Goal: Task Accomplishment & Management: Manage account settings

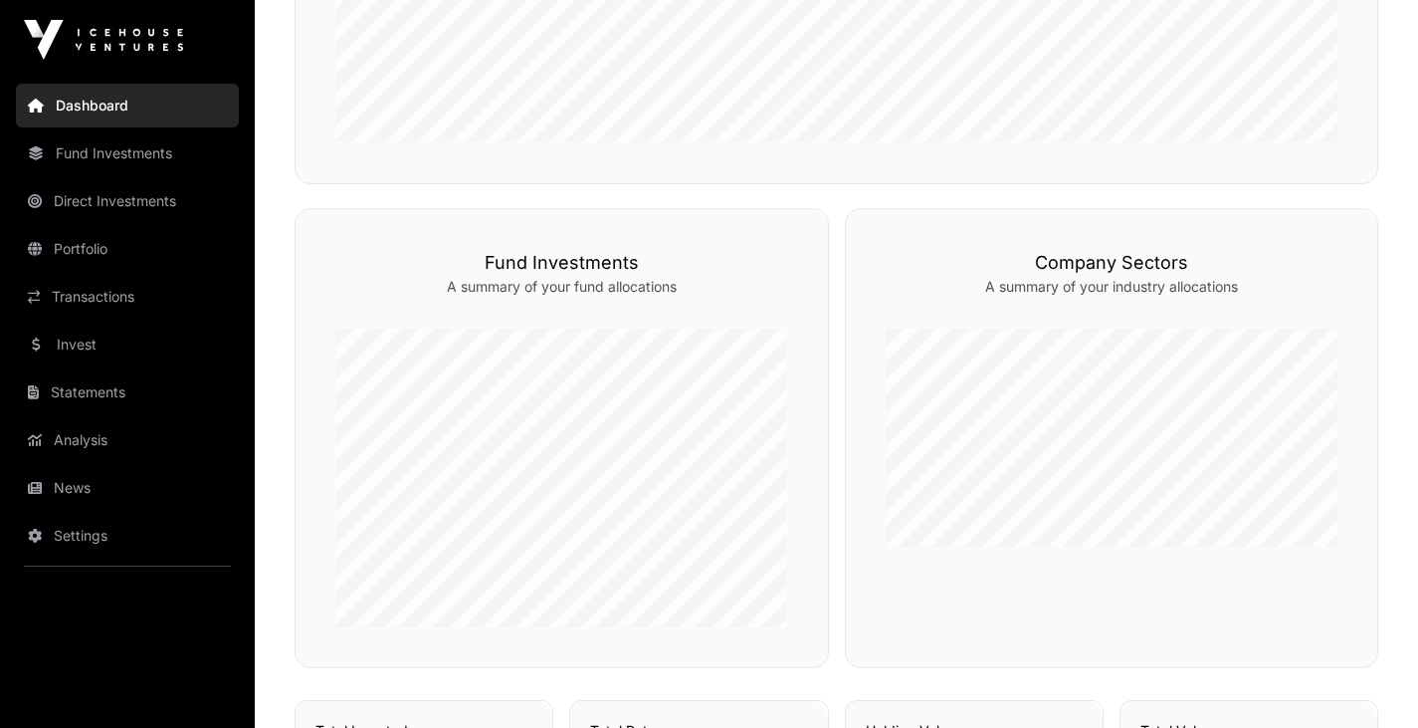
scroll to position [836, 0]
click at [139, 186] on link "Direct Investments" at bounding box center [127, 201] width 223 height 44
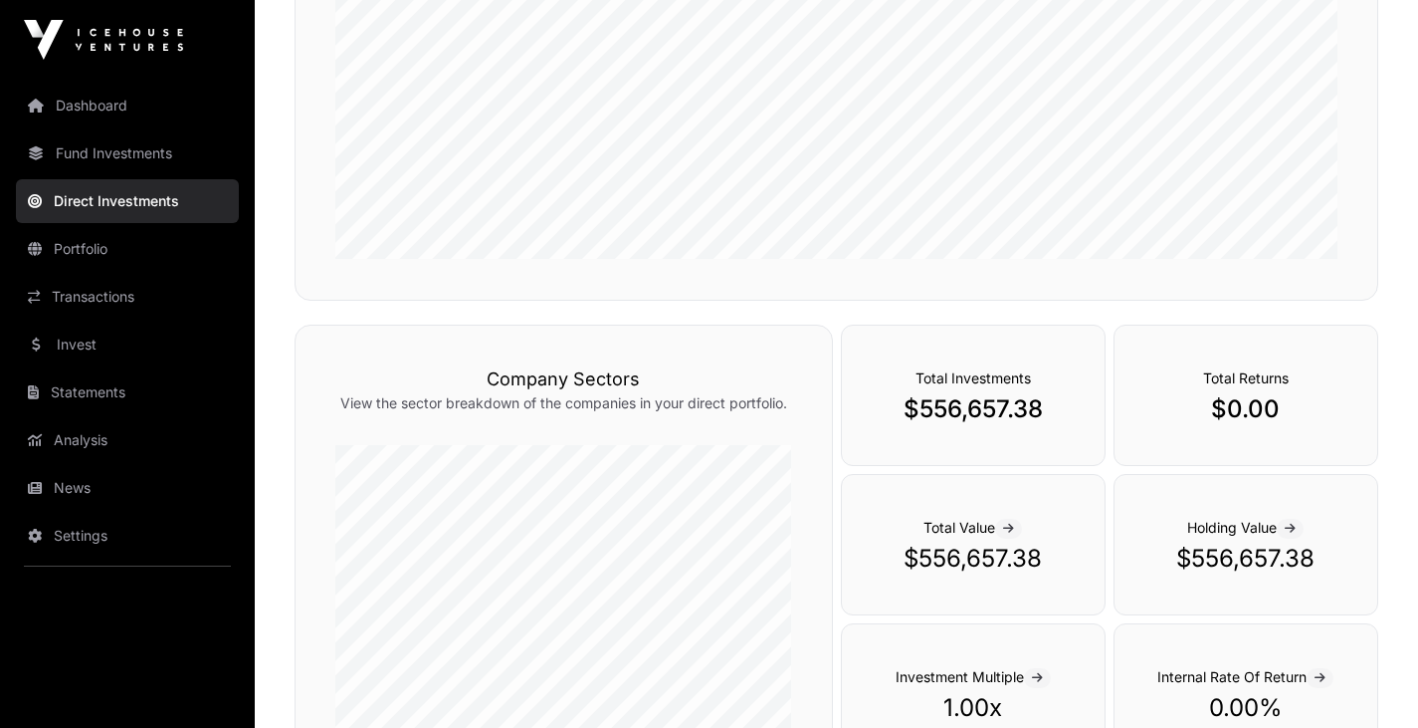
scroll to position [370, 0]
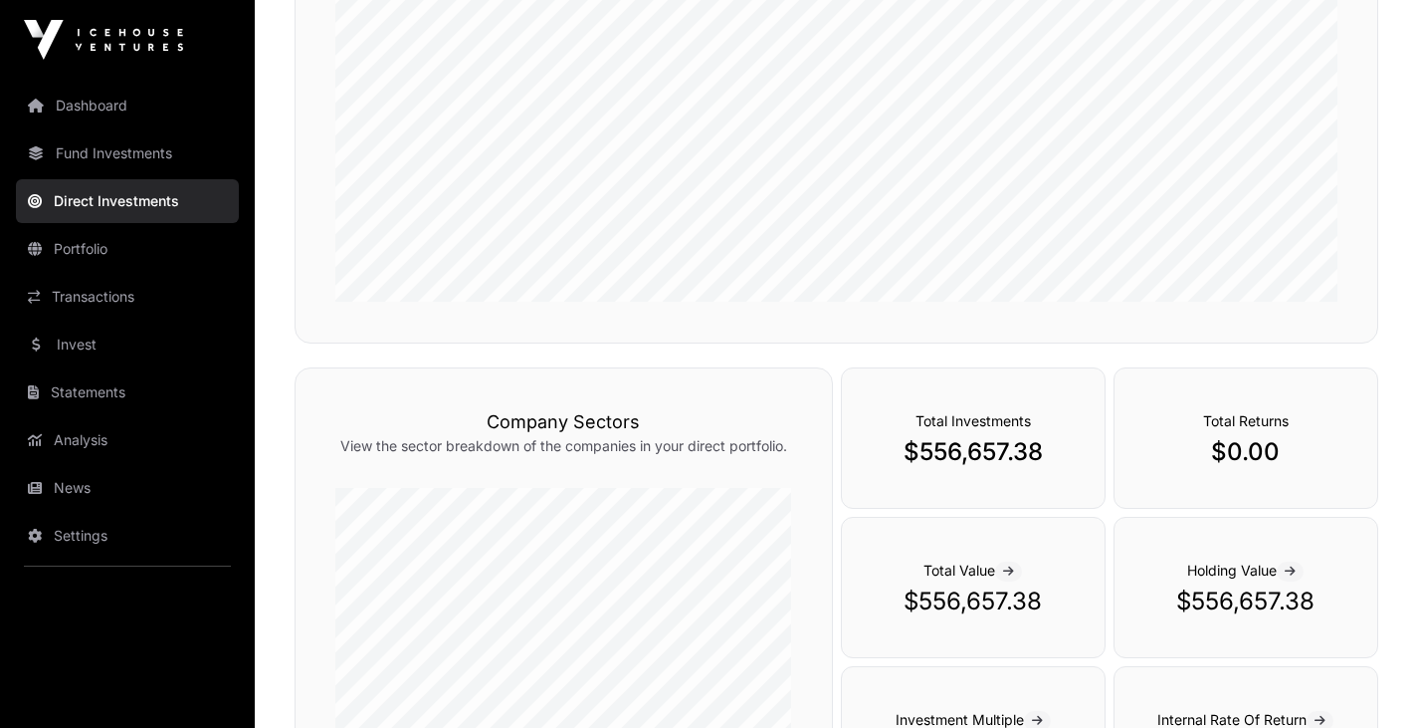
click at [121, 302] on link "Transactions" at bounding box center [127, 297] width 223 height 44
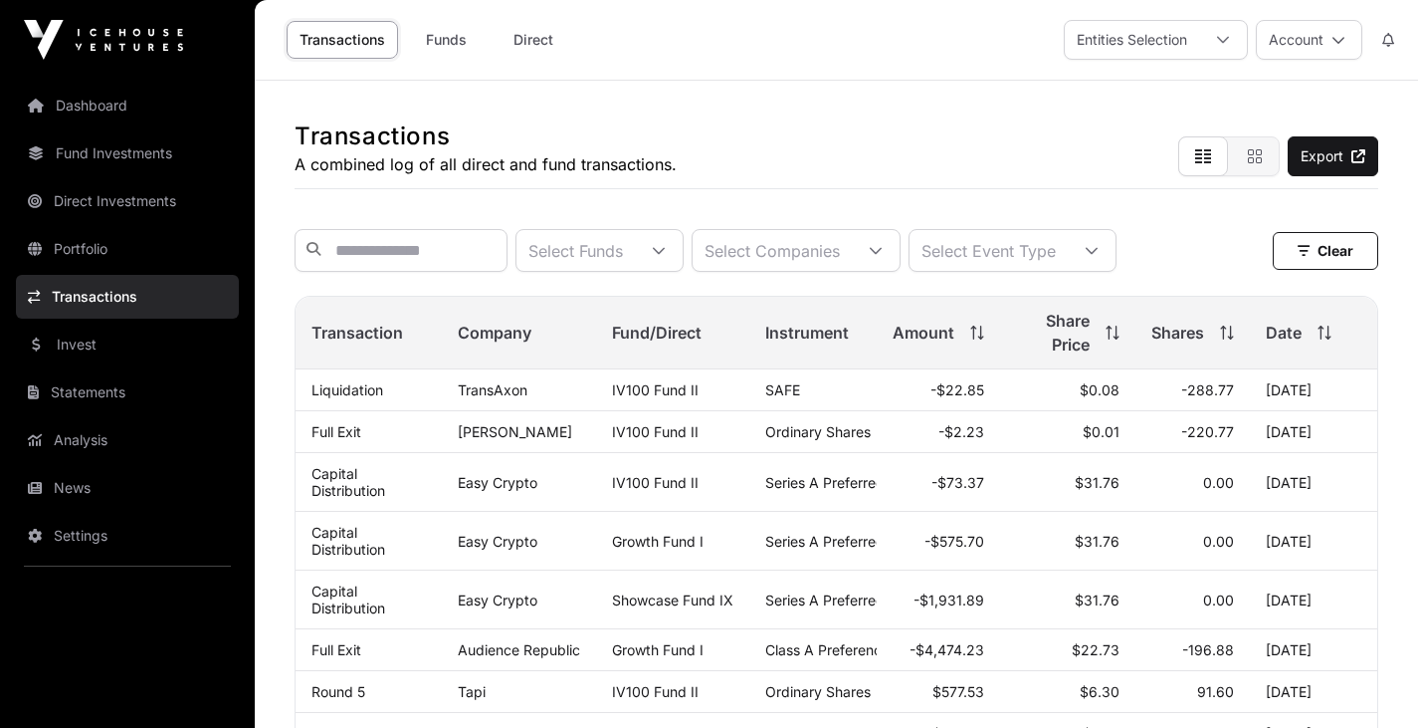
click at [666, 258] on icon at bounding box center [659, 251] width 14 height 14
click at [338, 251] on input "text" at bounding box center [401, 250] width 213 height 43
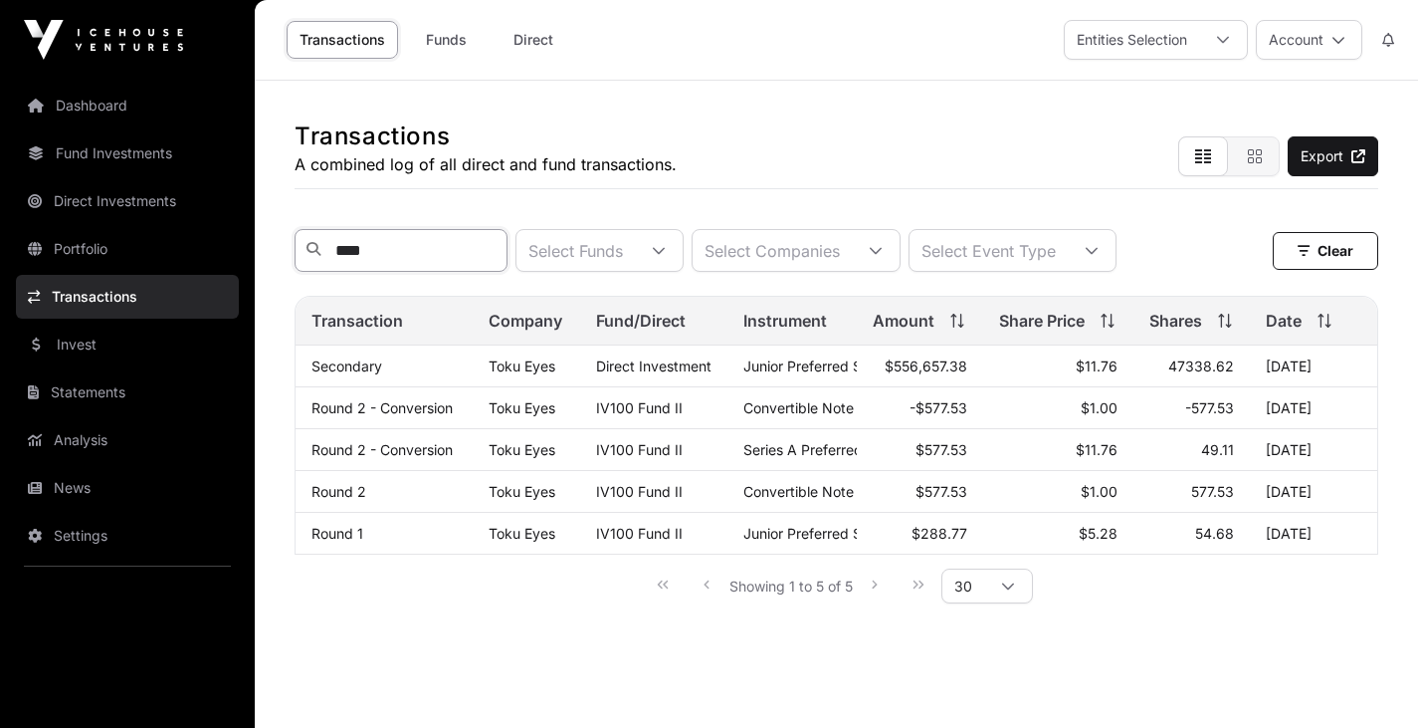
type input "****"
click at [1341, 51] on button "Account" at bounding box center [1309, 40] width 106 height 40
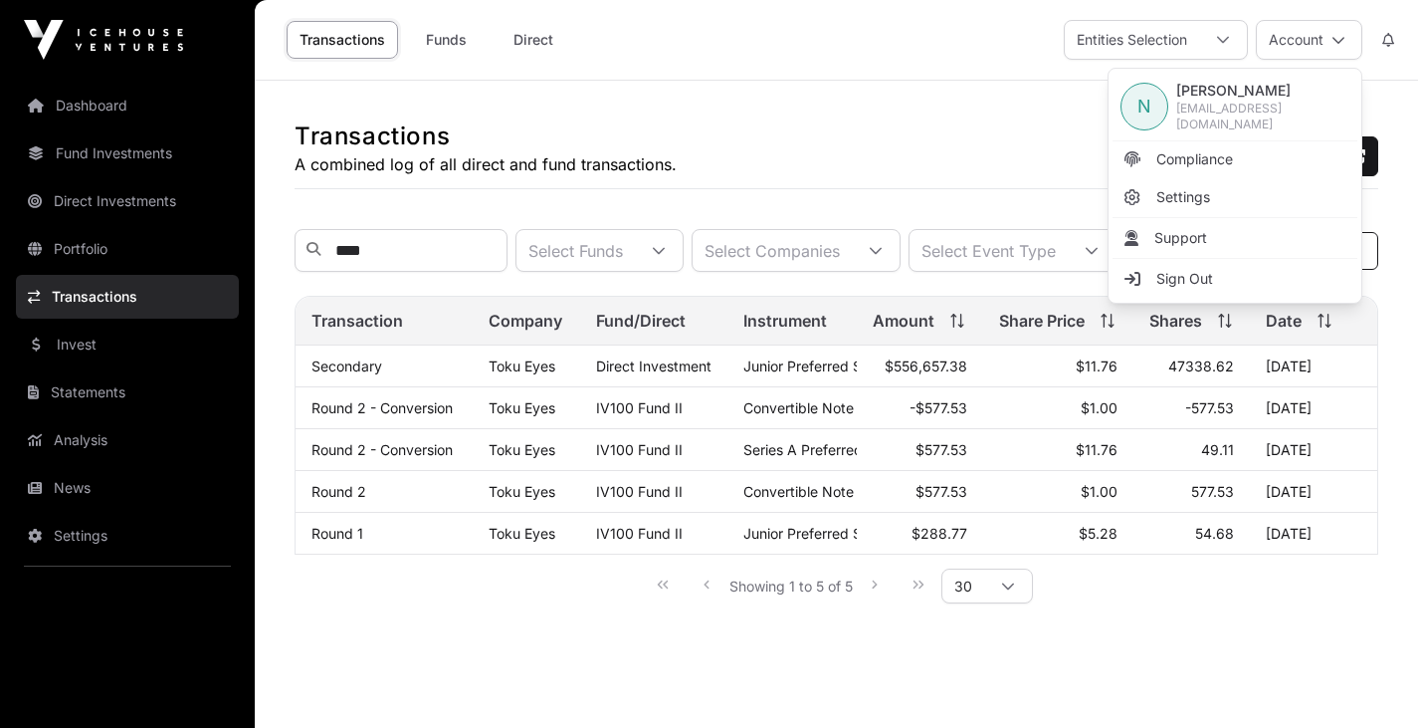
click at [1232, 278] on link "Sign Out" at bounding box center [1235, 279] width 245 height 36
